Goal: Task Accomplishment & Management: Manage account settings

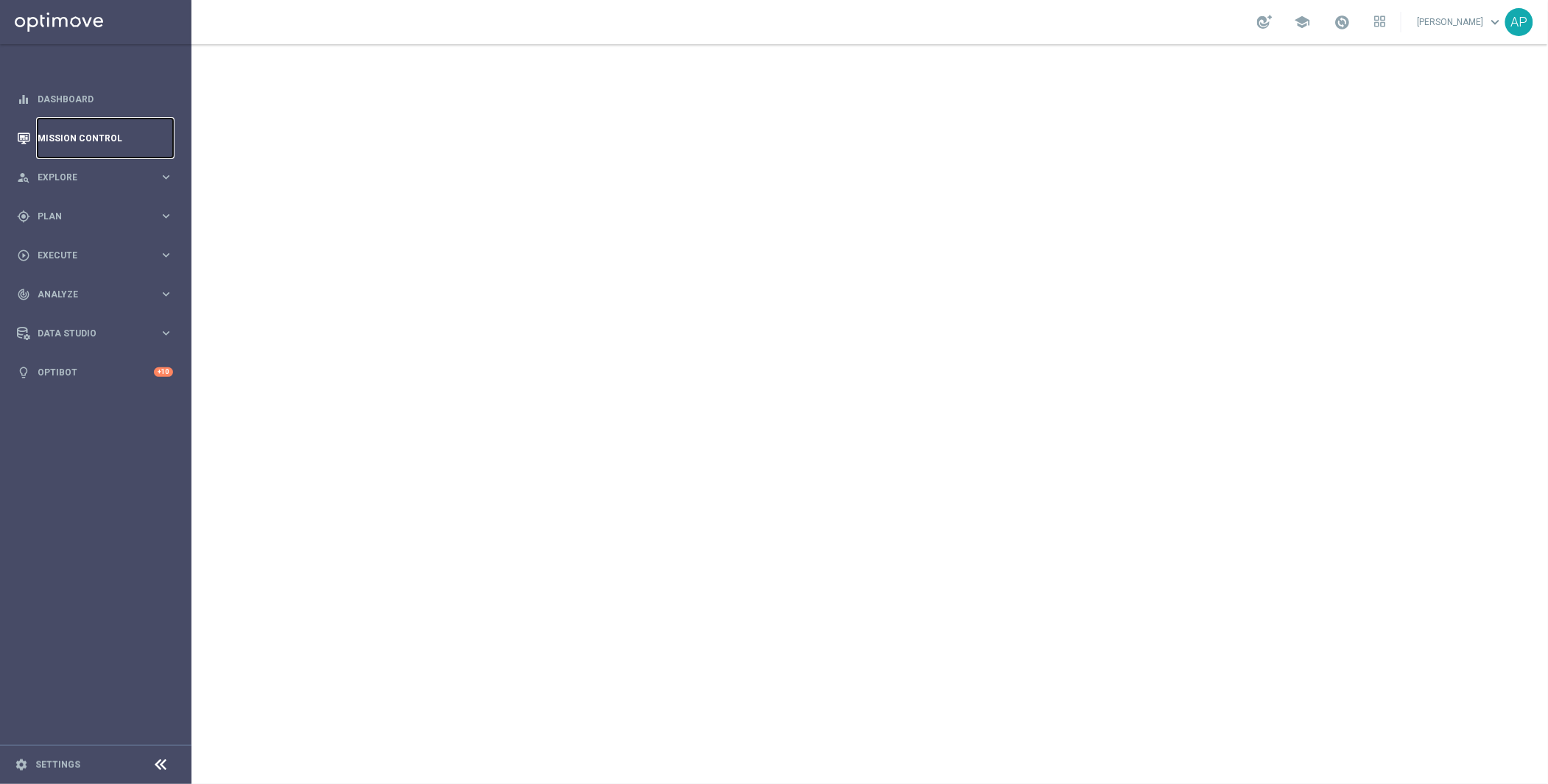
click at [87, 142] on link "Mission Control" at bounding box center [105, 138] width 135 height 39
click at [77, 221] on div "gps_fixed Plan" at bounding box center [88, 216] width 142 height 13
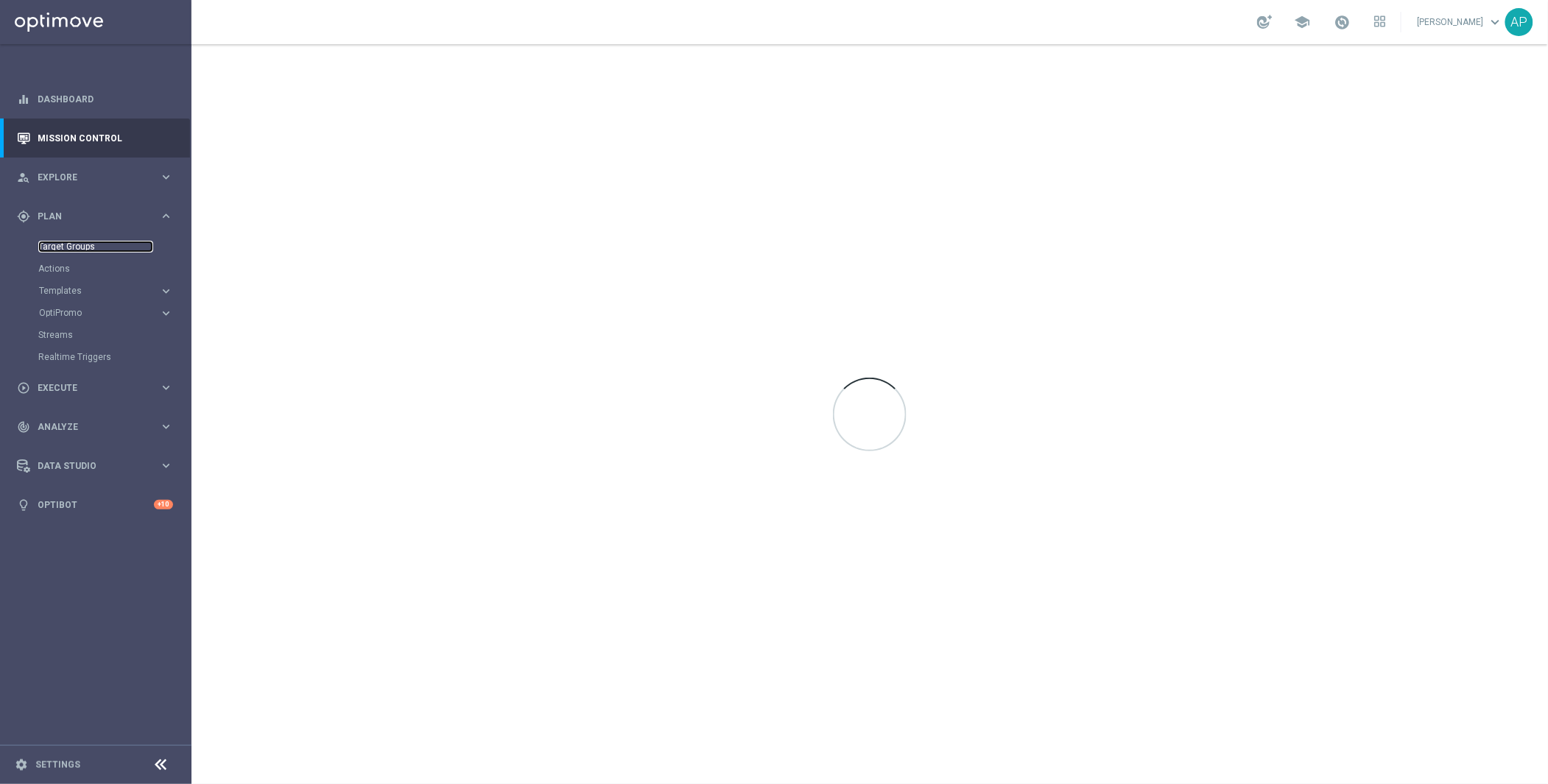
click at [77, 249] on link "Target Groups" at bounding box center [95, 246] width 115 height 12
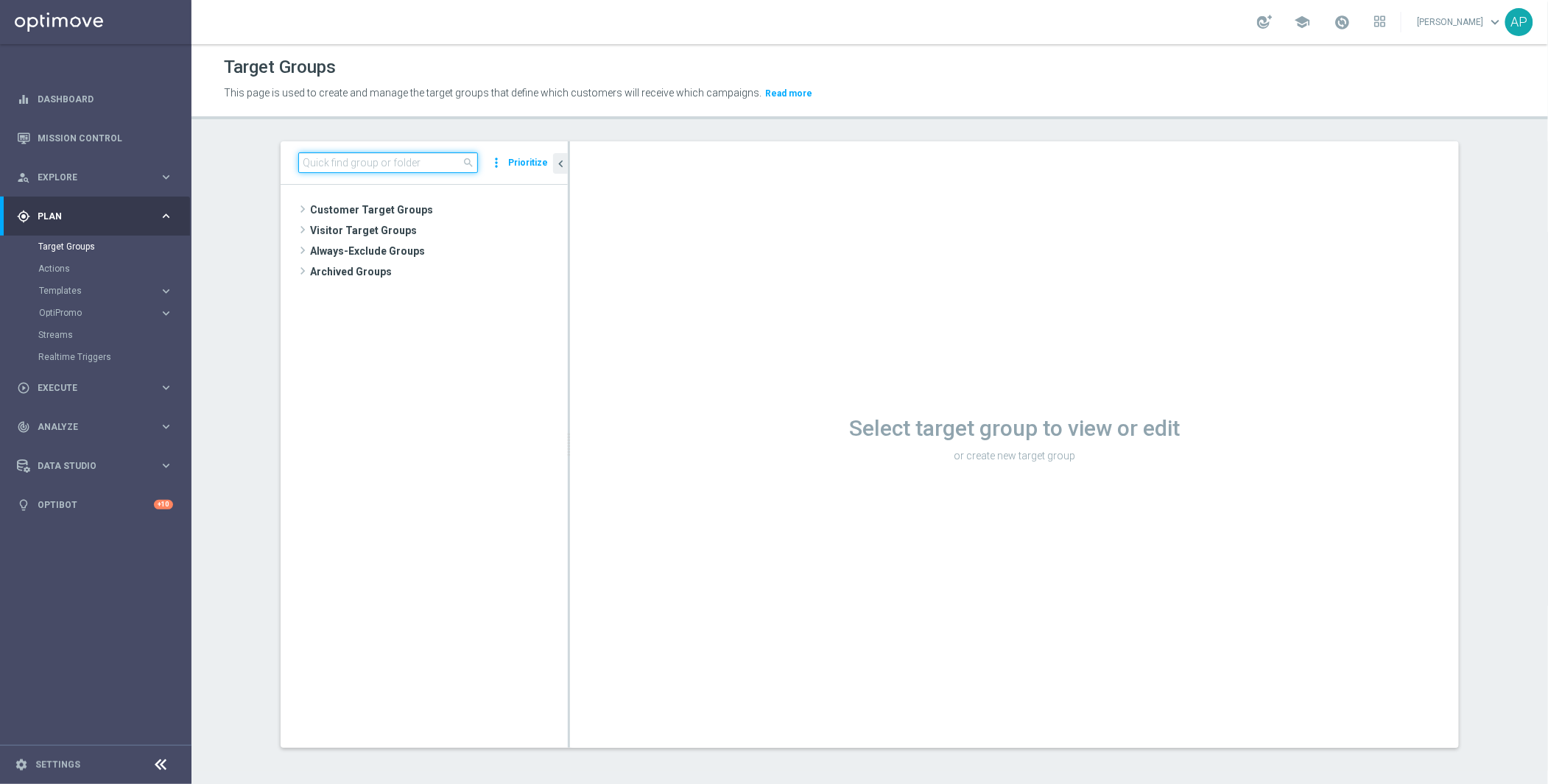
click at [380, 158] on input at bounding box center [388, 162] width 180 height 21
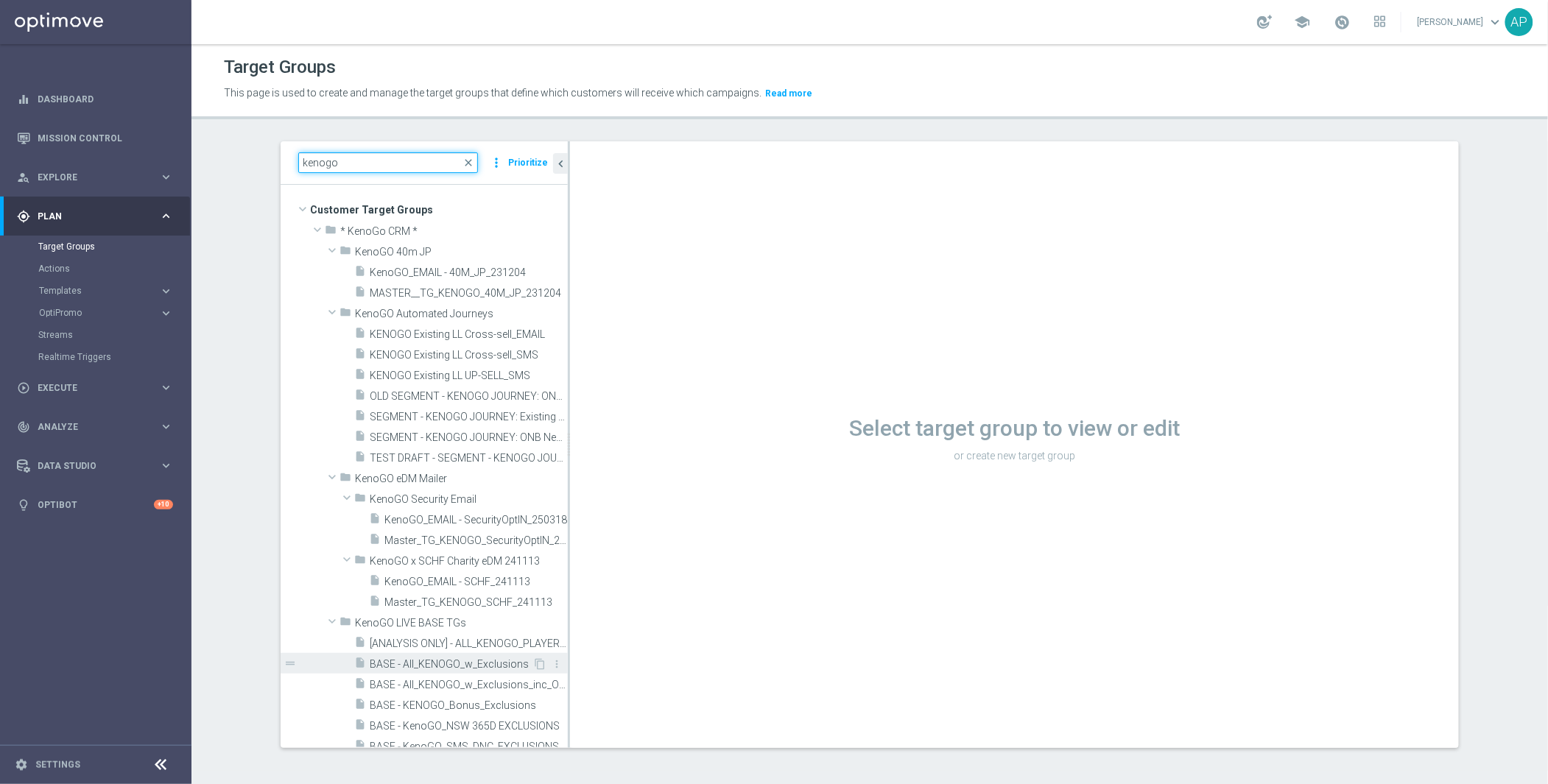
type input "kenogo"
click at [451, 657] on div "insert_drive_file BASE - All_KENOGO_w_Exclusions" at bounding box center [444, 663] width 178 height 21
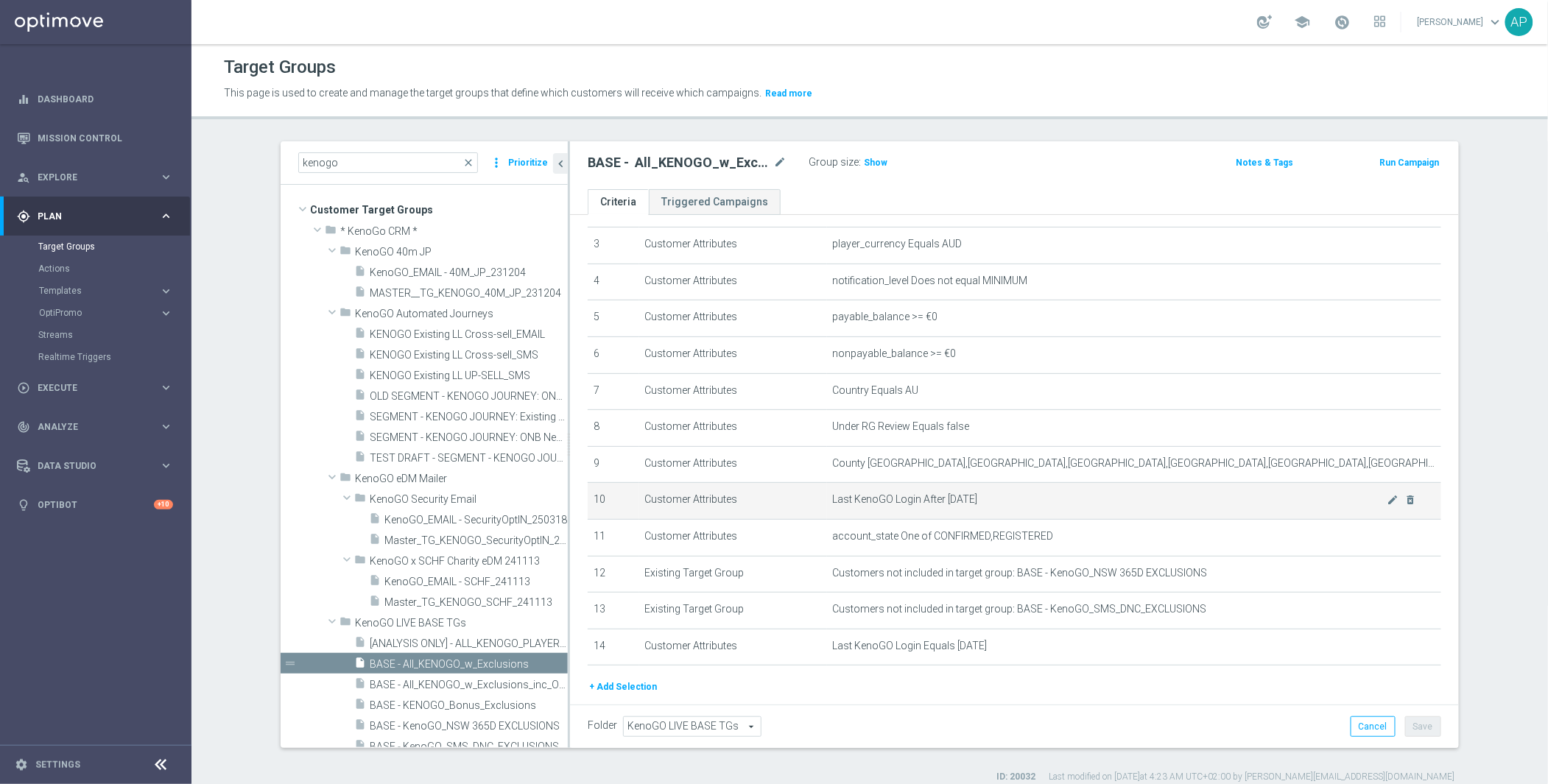
scroll to position [113, 0]
drag, startPoint x: 991, startPoint y: 506, endPoint x: 818, endPoint y: 504, distance: 173.0
click at [827, 504] on td "Last KenoGO Login After [DATE] mode_edit delete_forever" at bounding box center [1135, 500] width 615 height 37
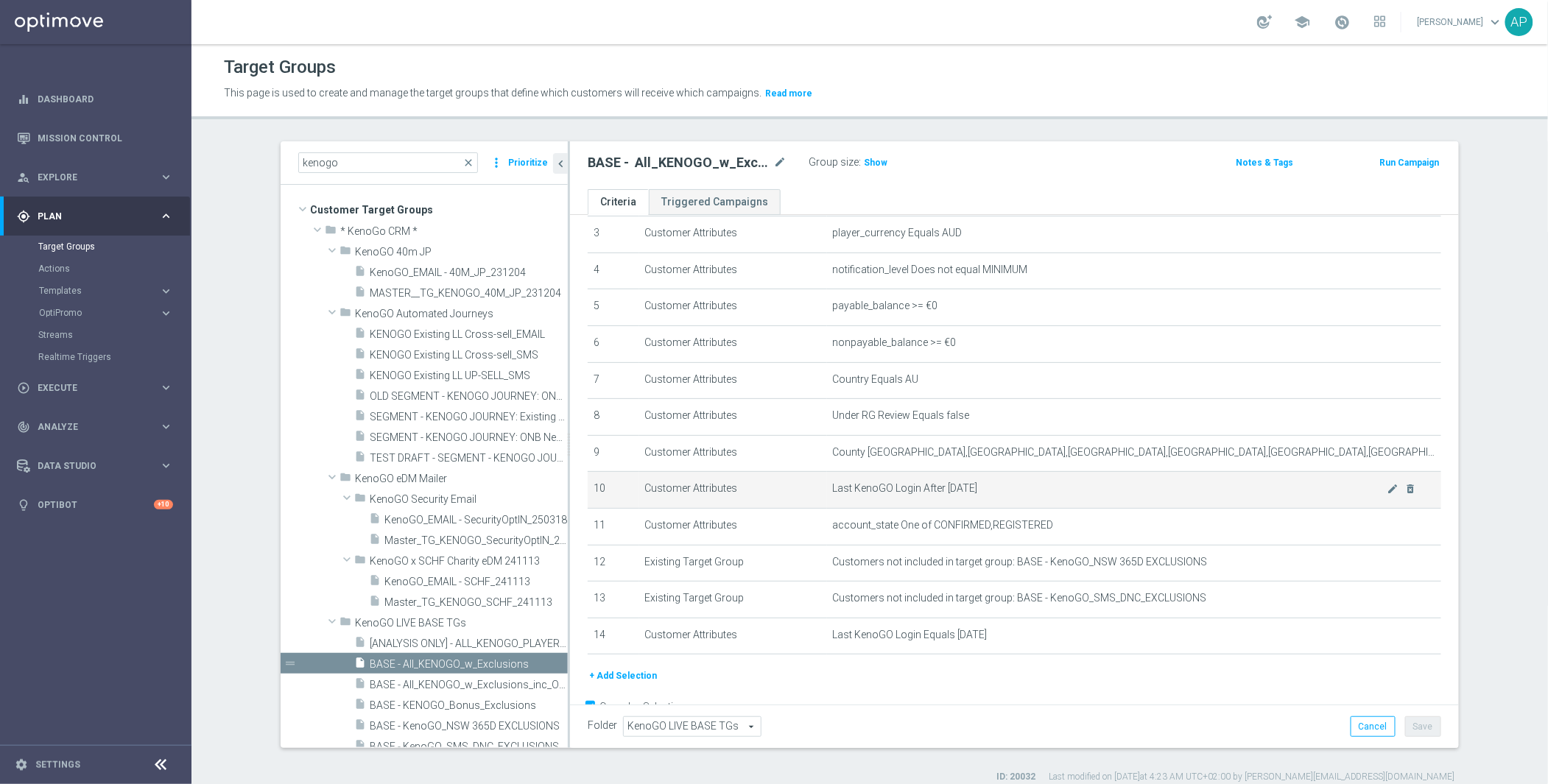
scroll to position [127, 0]
